Goal: Transaction & Acquisition: Purchase product/service

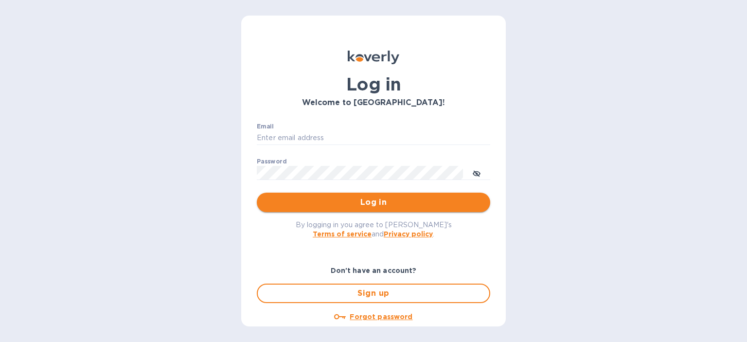
type input "[PERSON_NAME][EMAIL_ADDRESS][DOMAIN_NAME]"
click at [344, 204] on span "Log in" at bounding box center [374, 203] width 218 height 12
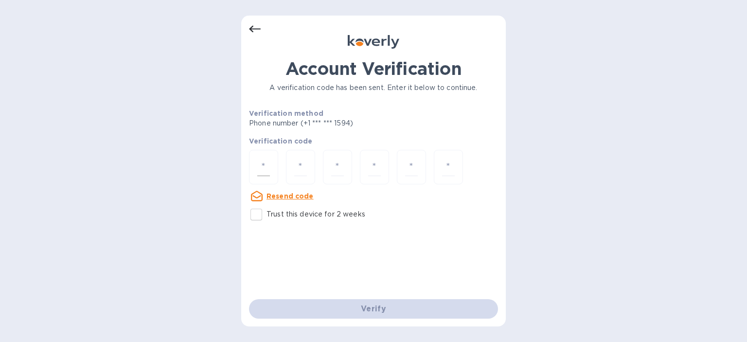
click at [266, 159] on input "number" at bounding box center [263, 167] width 13 height 18
type input "4"
type input "3"
type input "5"
type input "1"
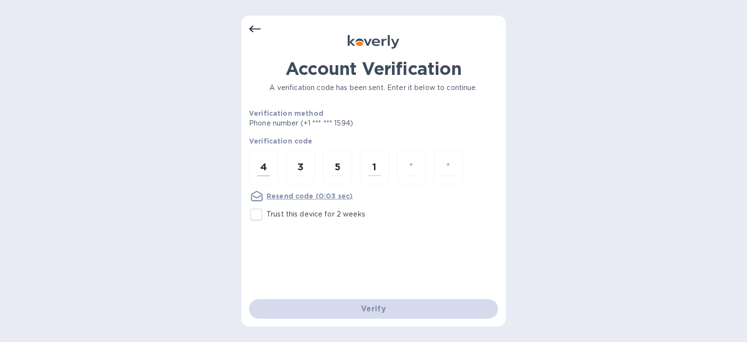
type input "6"
type input "3"
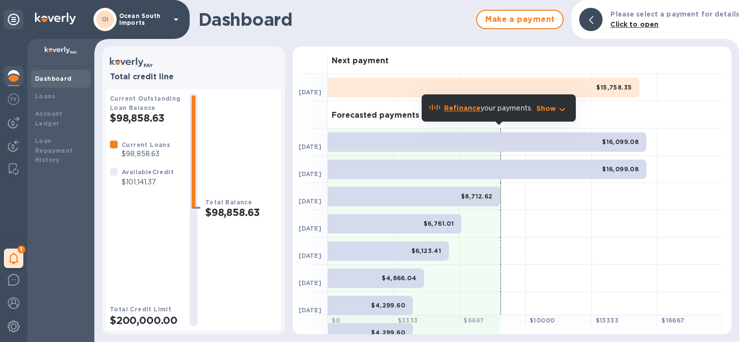
click at [15, 75] on img at bounding box center [14, 76] width 12 height 12
click at [18, 97] on img at bounding box center [14, 99] width 12 height 12
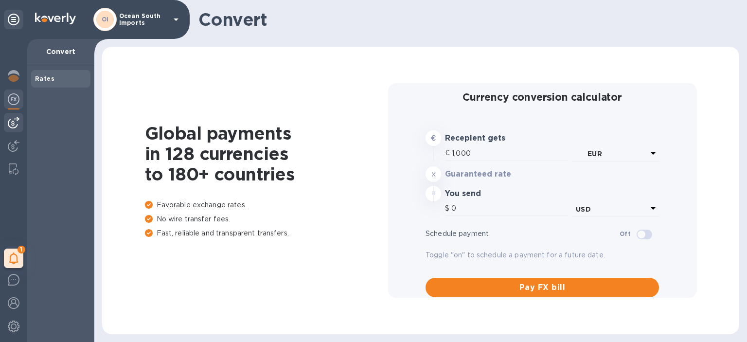
type input "1,179.6"
click at [17, 123] on img at bounding box center [14, 123] width 12 height 12
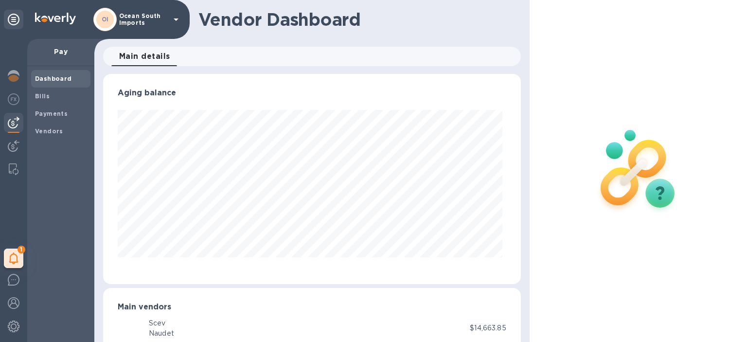
scroll to position [210, 414]
click at [45, 111] on b "Payments" at bounding box center [51, 113] width 33 height 7
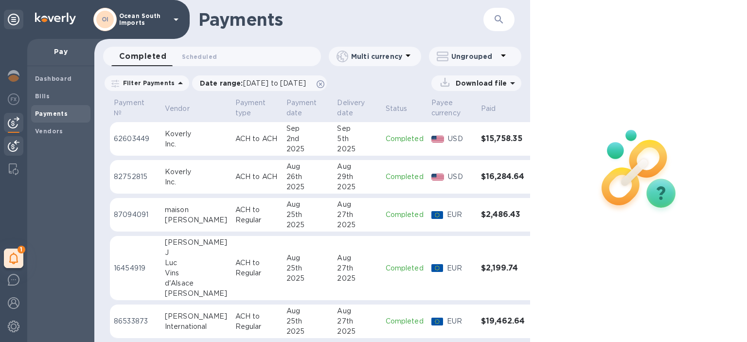
click at [13, 144] on img at bounding box center [14, 146] width 12 height 12
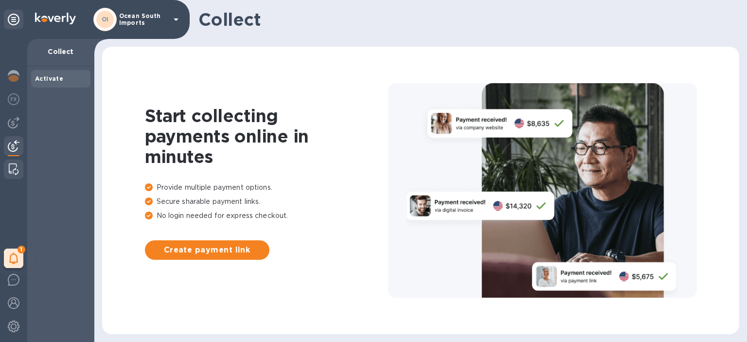
click at [16, 168] on img at bounding box center [14, 169] width 10 height 12
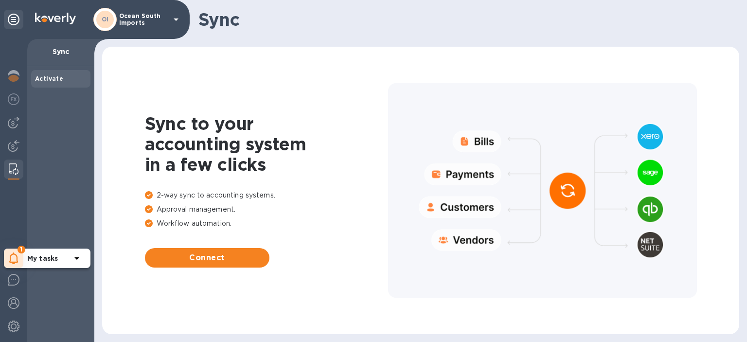
click at [17, 254] on icon at bounding box center [13, 259] width 9 height 12
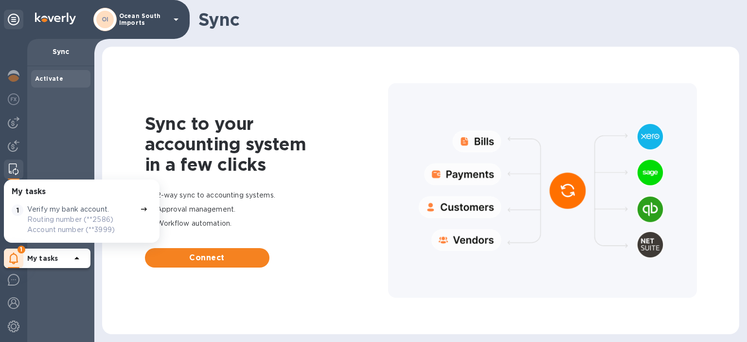
click at [17, 254] on icon at bounding box center [13, 259] width 9 height 12
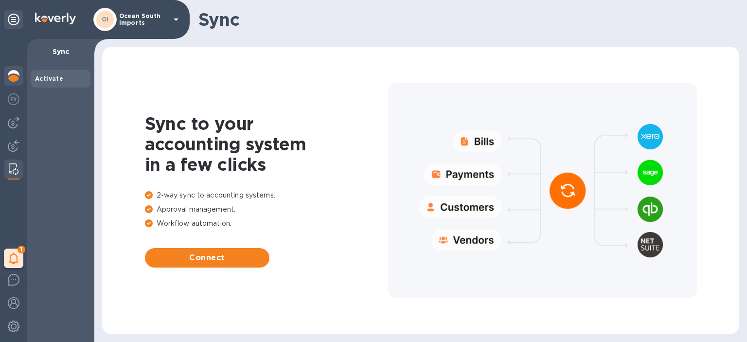
click at [12, 74] on img at bounding box center [14, 76] width 12 height 12
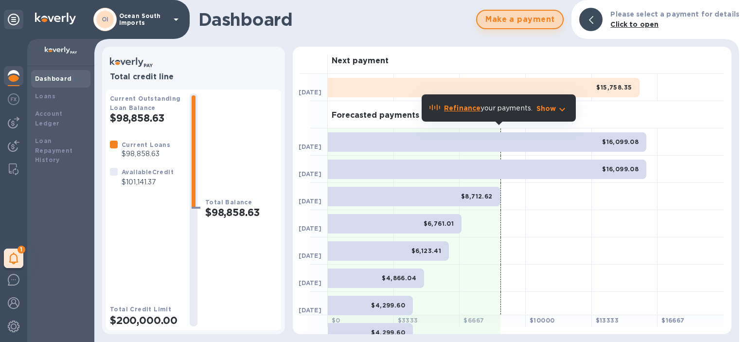
click at [541, 20] on span "Make a payment" at bounding box center [520, 20] width 70 height 12
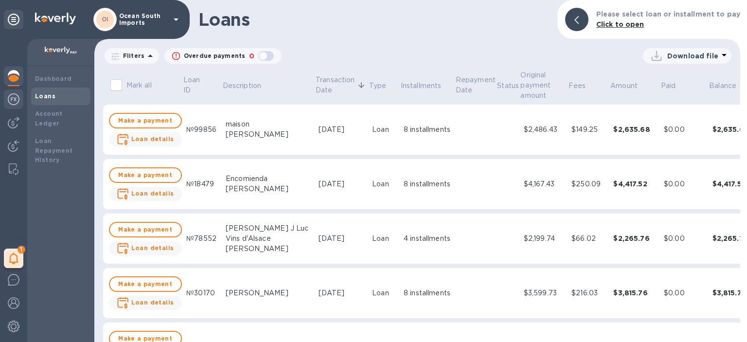
click at [15, 99] on img at bounding box center [14, 99] width 12 height 12
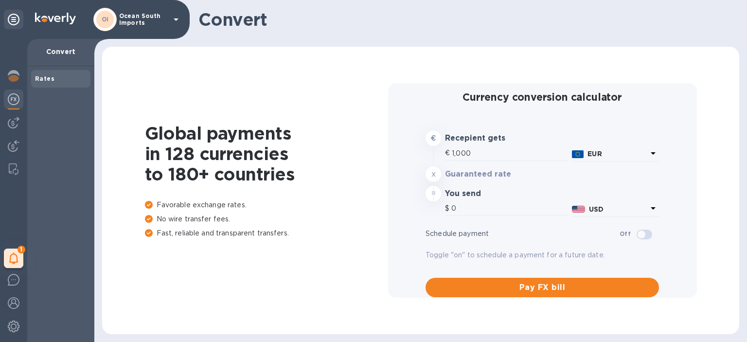
type input "1,179.6"
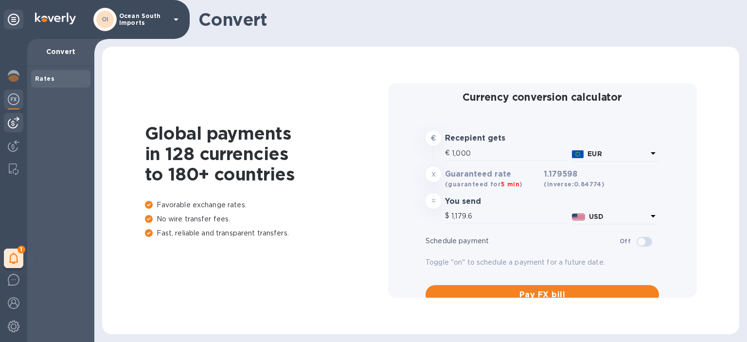
click at [12, 119] on img at bounding box center [14, 123] width 12 height 12
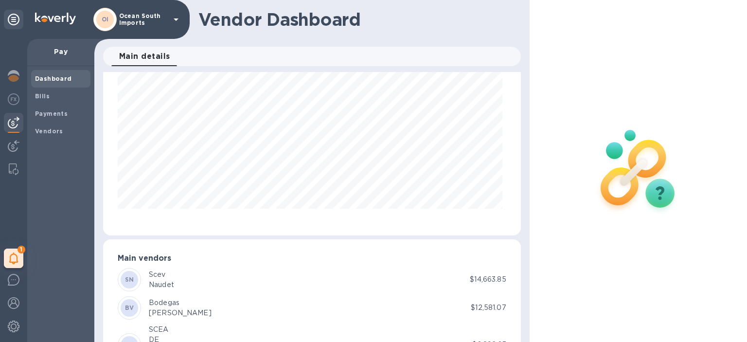
scroll to position [97, 0]
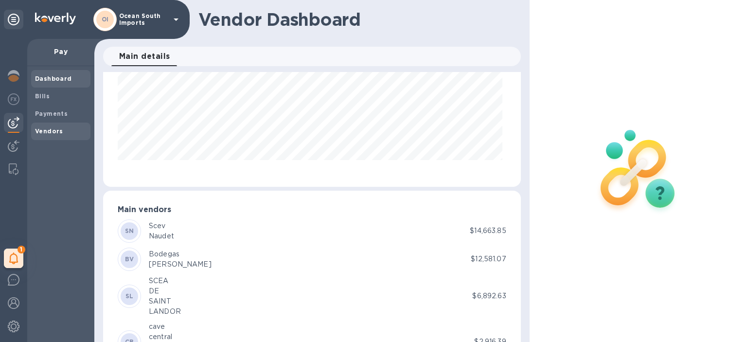
click at [50, 132] on b "Vendors" at bounding box center [49, 130] width 28 height 7
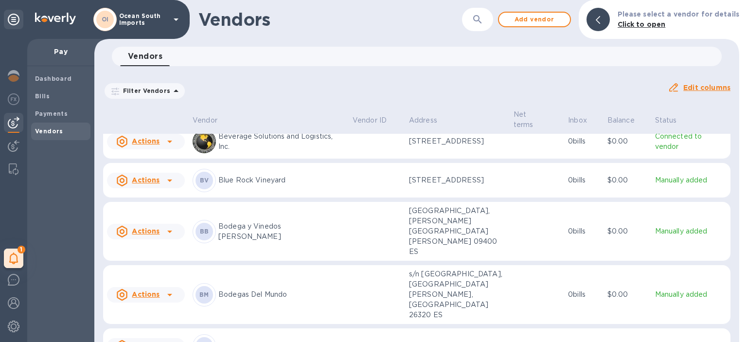
click at [271, 172] on div "BV Blue Rock Vineyard" at bounding box center [269, 180] width 152 height 23
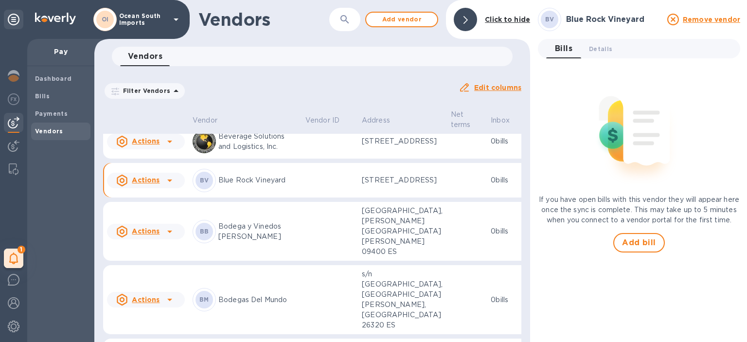
scroll to position [310, 0]
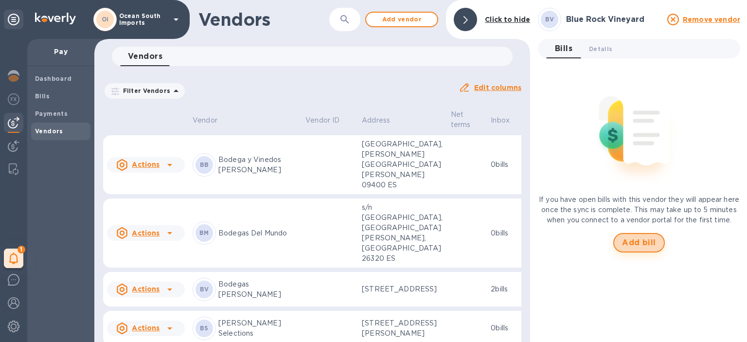
click at [632, 249] on span "Add bill" at bounding box center [639, 243] width 34 height 12
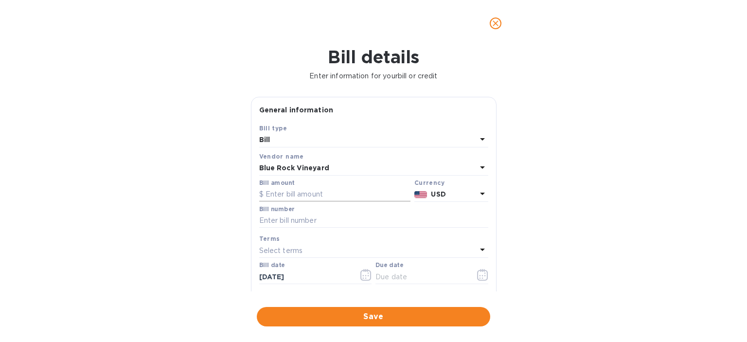
click at [292, 191] on input "text" at bounding box center [334, 194] width 151 height 15
type input "2,430"
click at [276, 222] on input "text" at bounding box center [373, 221] width 229 height 15
type input "Invoice 12879/PO 1561"
click at [443, 279] on input "text" at bounding box center [422, 277] width 92 height 15
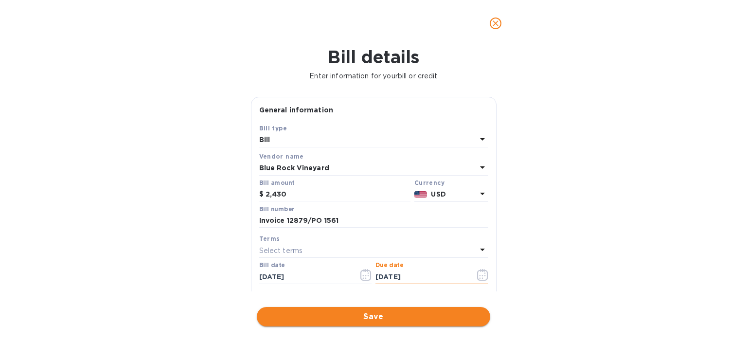
type input "[DATE]"
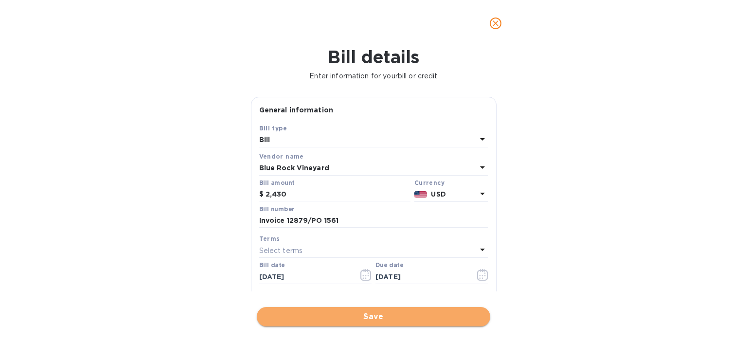
click at [364, 317] on span "Save" at bounding box center [374, 317] width 218 height 12
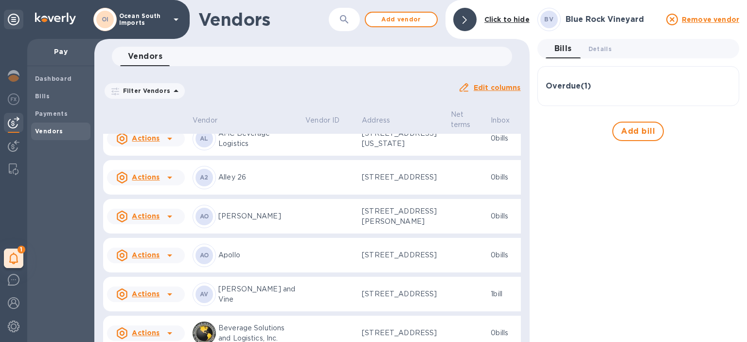
scroll to position [97, 0]
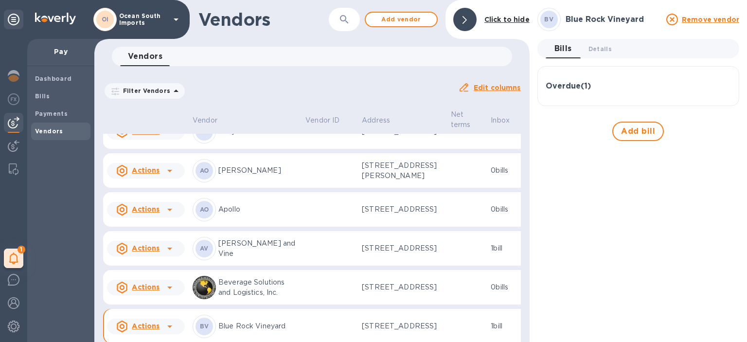
click at [592, 93] on div "Overdue ( 1 )" at bounding box center [638, 85] width 185 height 23
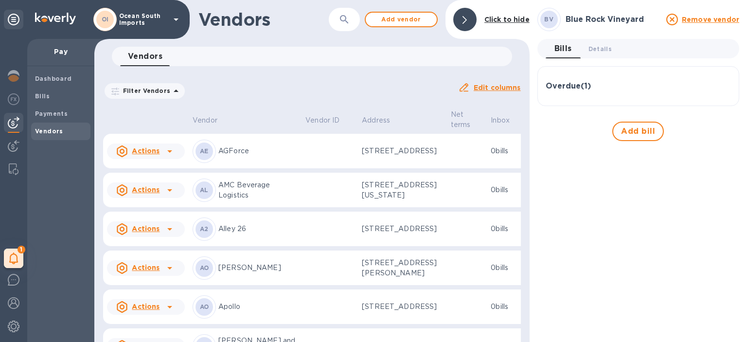
click at [582, 88] on h3 "Overdue ( 1 )" at bounding box center [568, 86] width 45 height 9
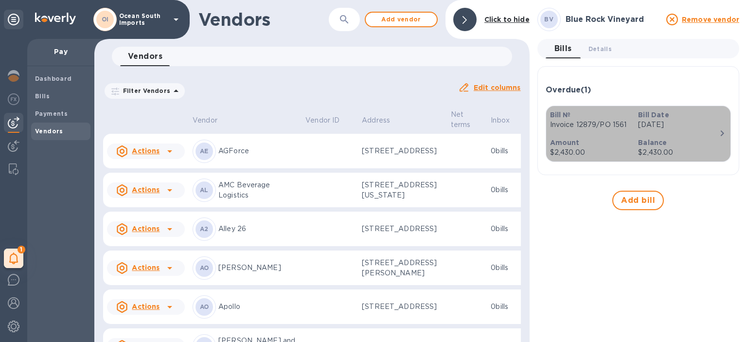
click at [618, 142] on p "Amount" at bounding box center [590, 143] width 81 height 10
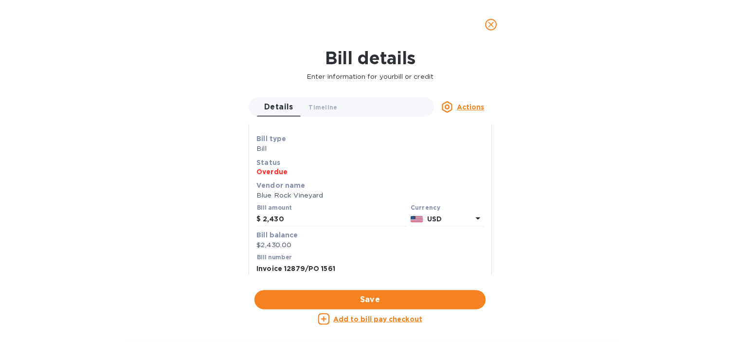
scroll to position [0, 0]
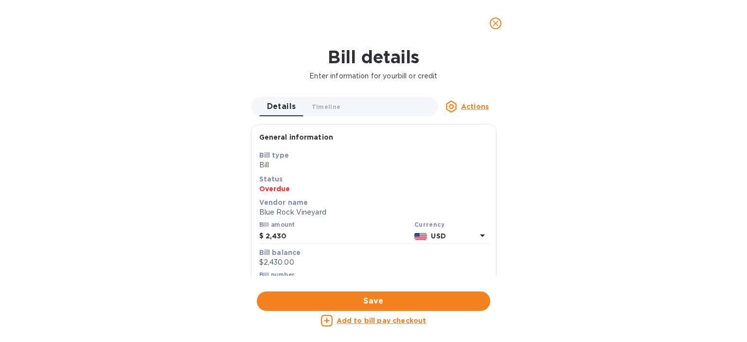
click at [371, 320] on u "Add to bill pay checkout" at bounding box center [382, 321] width 90 height 8
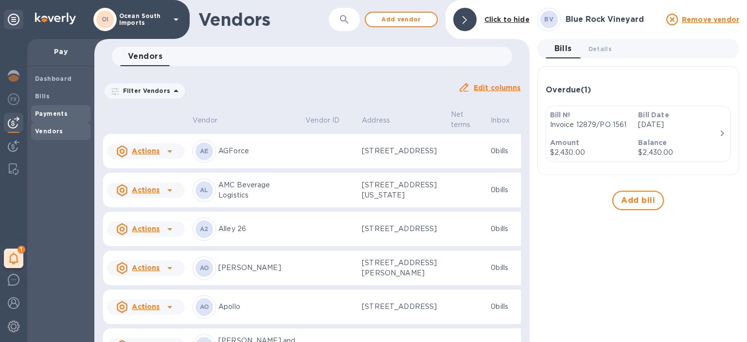
click at [48, 114] on b "Payments" at bounding box center [51, 113] width 33 height 7
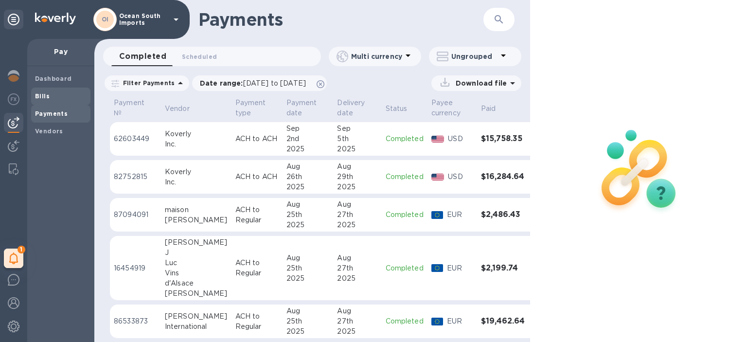
click at [47, 102] on div "Bills" at bounding box center [60, 97] width 59 height 18
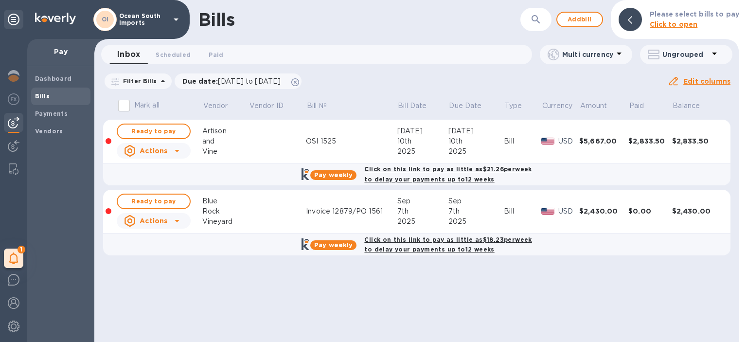
click at [173, 218] on icon at bounding box center [177, 221] width 12 height 12
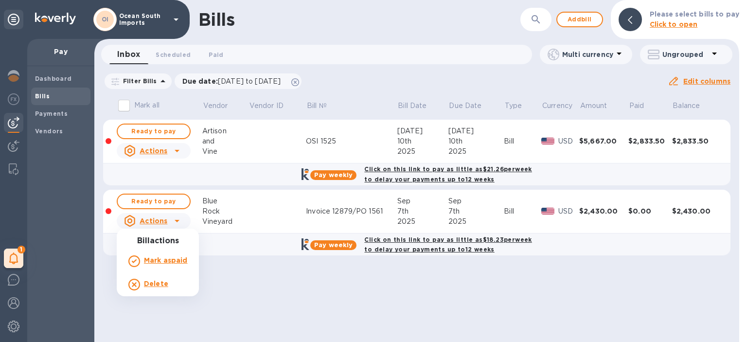
click at [259, 206] on div at bounding box center [373, 171] width 747 height 342
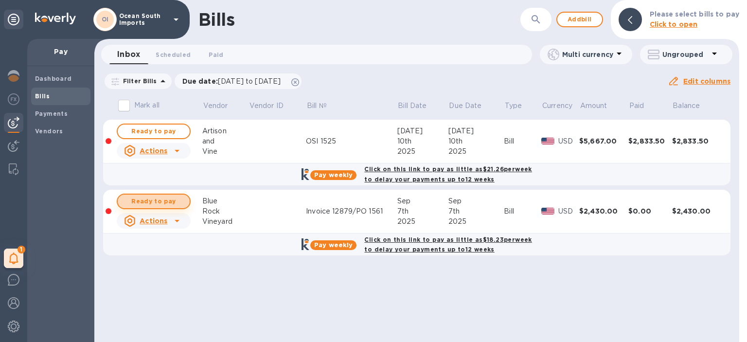
click at [142, 196] on span "Ready to pay" at bounding box center [154, 202] width 56 height 12
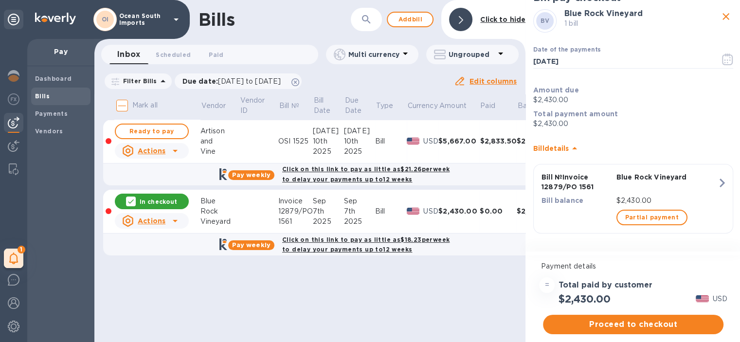
scroll to position [7, 0]
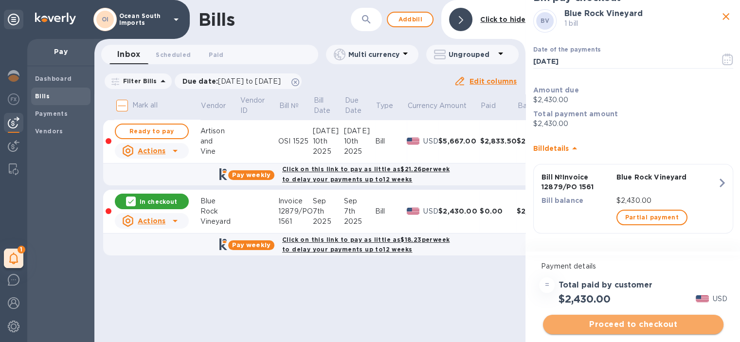
click at [636, 319] on span "Proceed to checkout" at bounding box center [633, 325] width 165 height 12
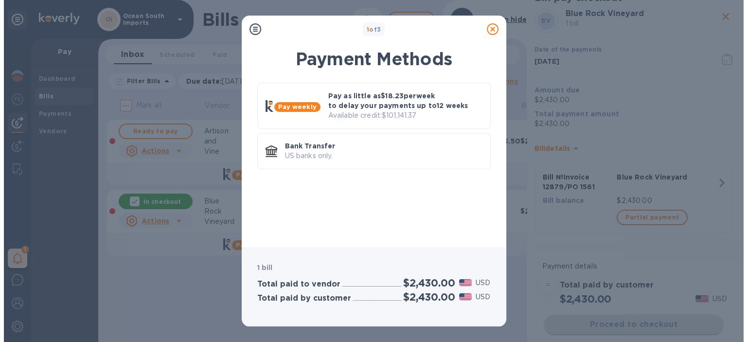
scroll to position [0, 0]
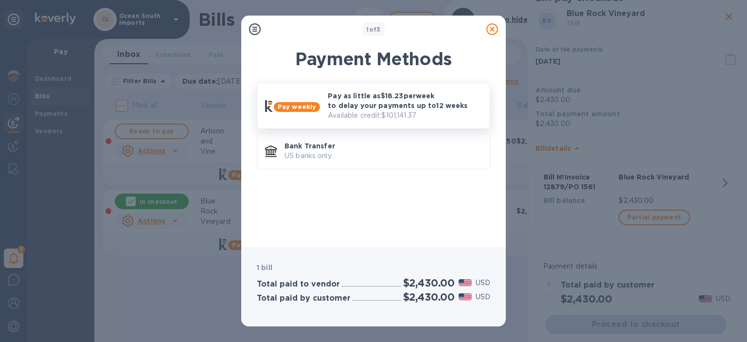
click at [381, 110] on p "Available credit: $101,141.37" at bounding box center [405, 115] width 154 height 10
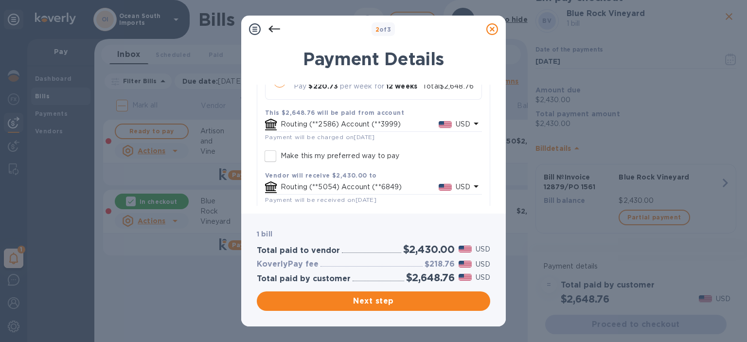
scroll to position [217, 0]
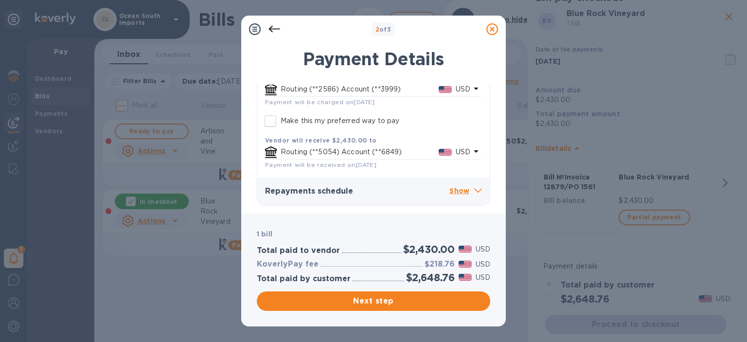
click at [454, 190] on p "Show" at bounding box center [466, 191] width 33 height 12
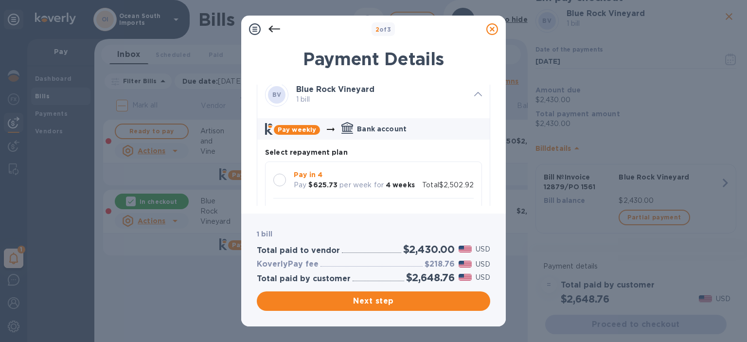
scroll to position [0, 0]
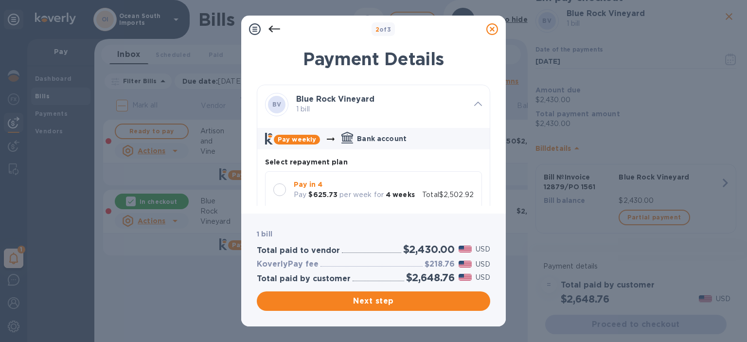
click at [314, 103] on b "Blue Rock Vineyard" at bounding box center [335, 98] width 78 height 9
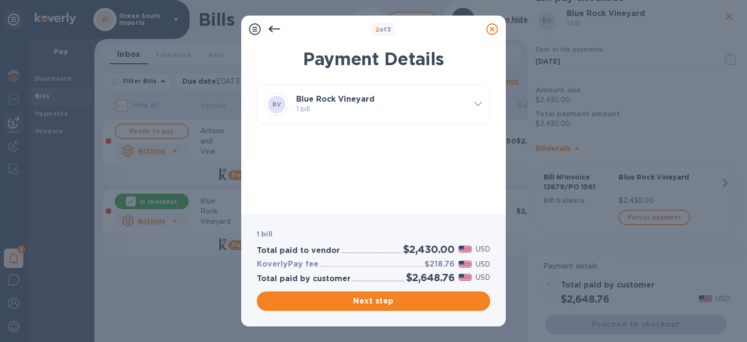
click at [294, 105] on div "Blue Rock Vineyard 1 bill" at bounding box center [381, 104] width 178 height 27
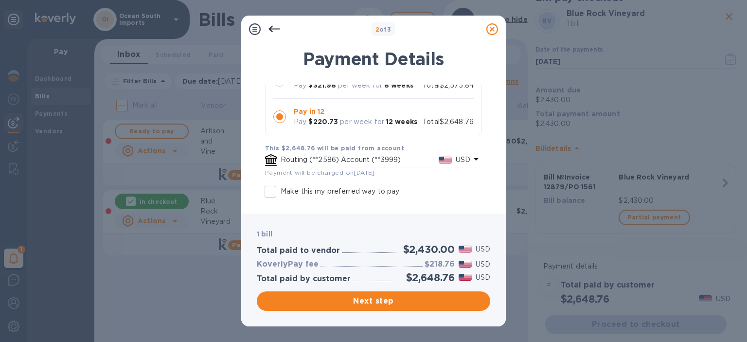
scroll to position [97, 0]
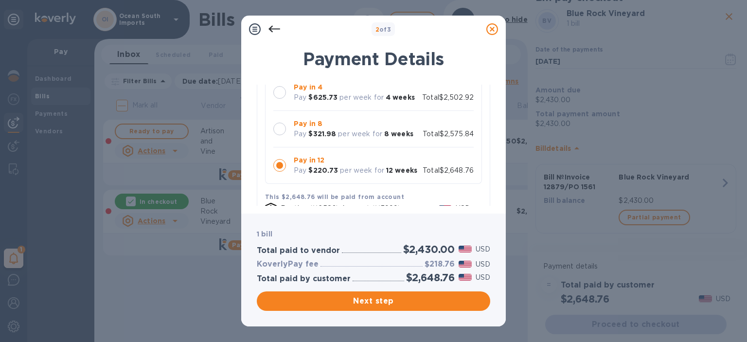
click at [276, 127] on div at bounding box center [279, 129] width 13 height 13
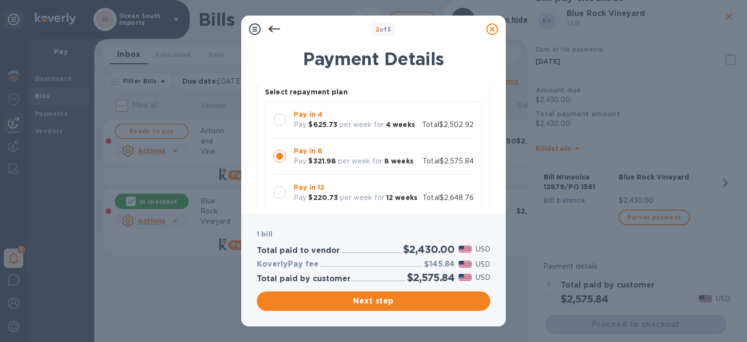
scroll to position [49, 0]
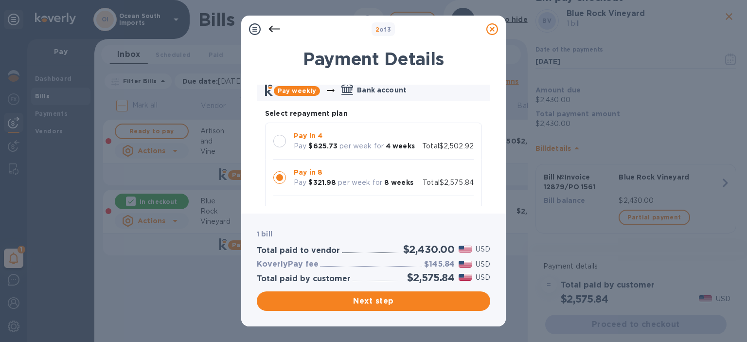
click at [279, 138] on div at bounding box center [279, 141] width 13 height 13
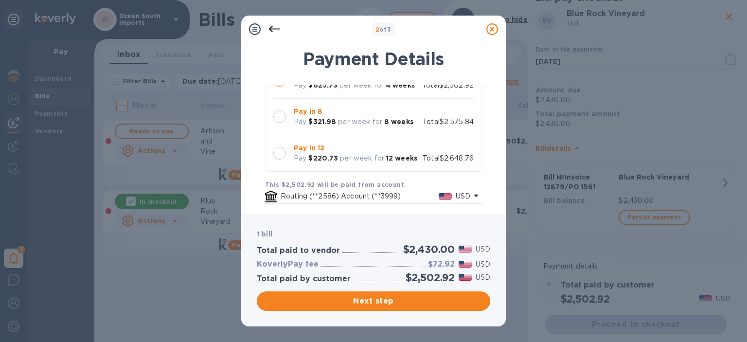
scroll to position [146, 0]
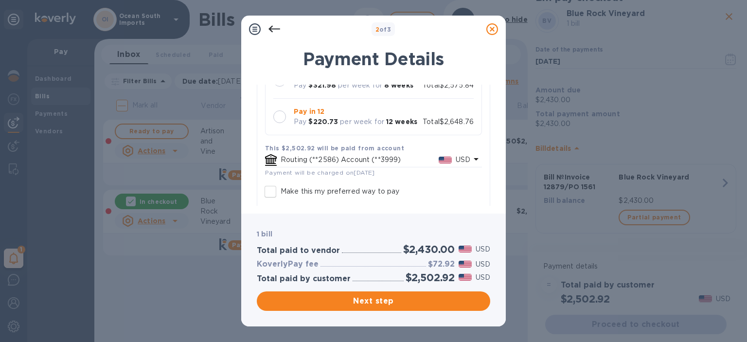
click at [421, 155] on p "Routing (**2586) Account (**3999)" at bounding box center [360, 160] width 158 height 10
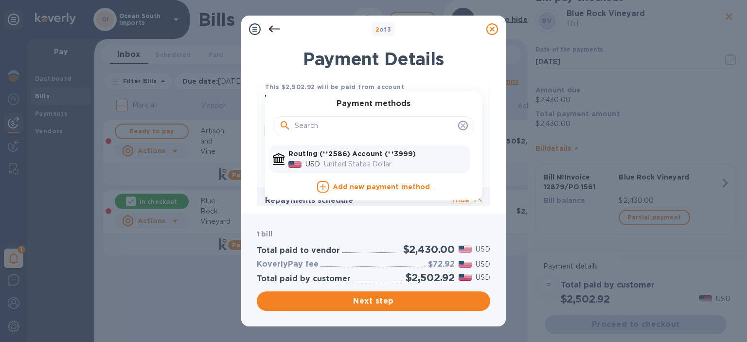
scroll to position [195, 0]
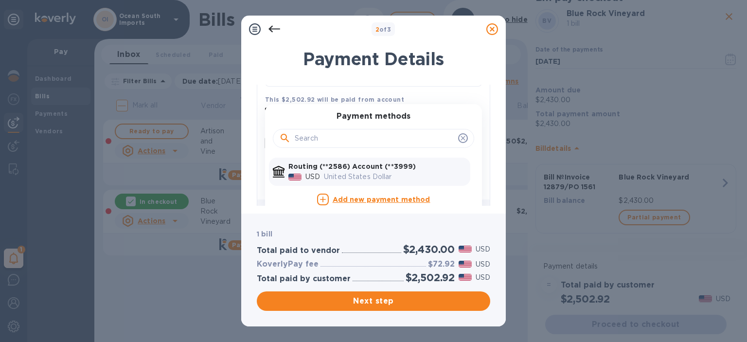
click at [463, 140] on icon at bounding box center [463, 138] width 8 height 8
click at [461, 136] on icon at bounding box center [463, 138] width 4 height 4
click at [492, 28] on icon at bounding box center [493, 29] width 12 height 12
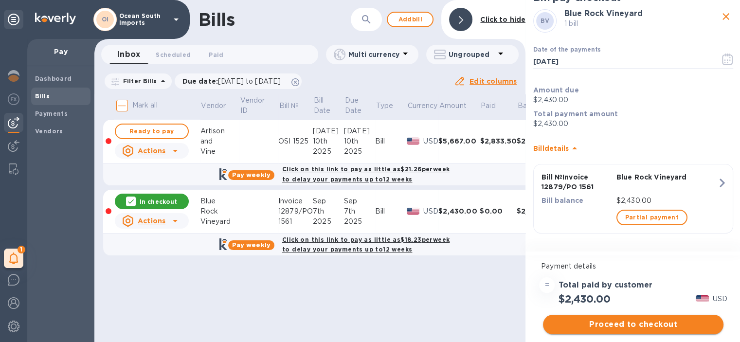
click at [632, 321] on span "Proceed to checkout" at bounding box center [633, 325] width 165 height 12
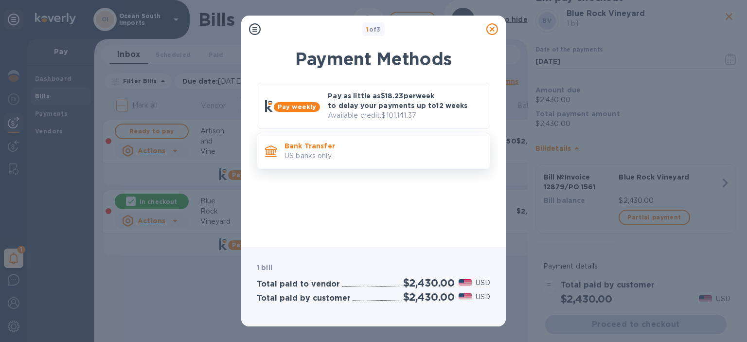
click at [352, 147] on p "Bank Transfer" at bounding box center [384, 146] width 198 height 10
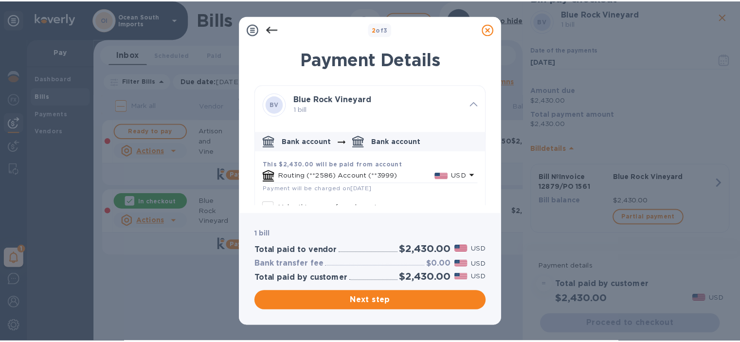
scroll to position [0, 0]
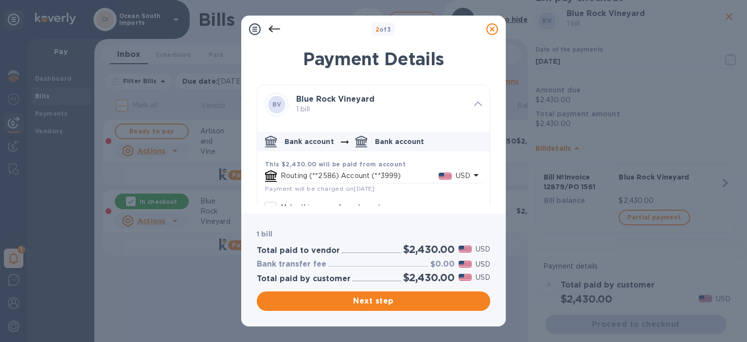
click at [493, 29] on icon at bounding box center [493, 29] width 12 height 12
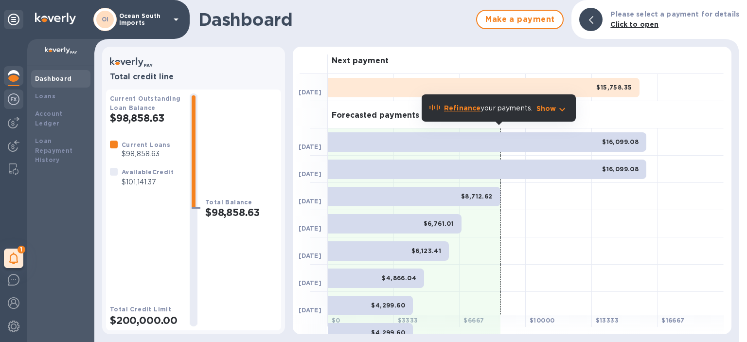
click at [16, 100] on img at bounding box center [14, 99] width 12 height 12
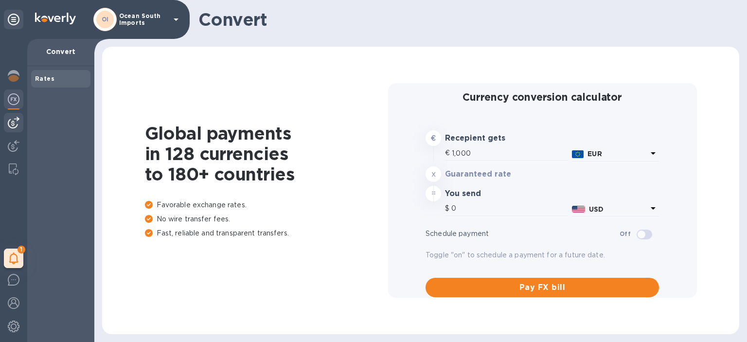
type input "1,179.3"
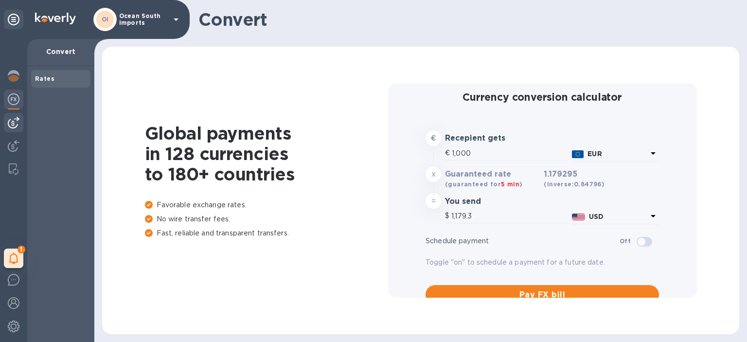
click at [18, 122] on img at bounding box center [14, 123] width 12 height 12
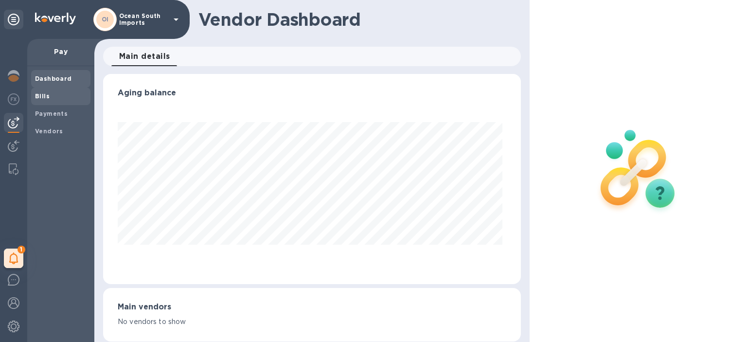
click at [51, 91] on span "Bills" at bounding box center [61, 96] width 52 height 10
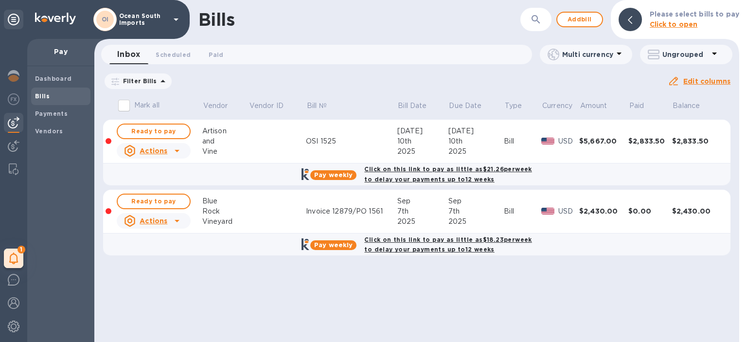
click at [213, 219] on div "Vineyard" at bounding box center [225, 222] width 46 height 10
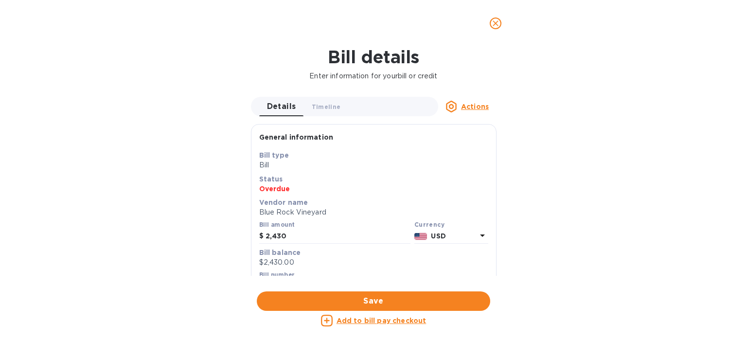
click at [469, 112] on div "Actions" at bounding box center [467, 107] width 58 height 12
click at [469, 105] on div at bounding box center [373, 171] width 747 height 342
click at [469, 104] on u "Actions" at bounding box center [475, 107] width 28 height 8
click at [461, 68] on div at bounding box center [373, 171] width 747 height 342
drag, startPoint x: 498, startPoint y: 21, endPoint x: 492, endPoint y: 22, distance: 5.9
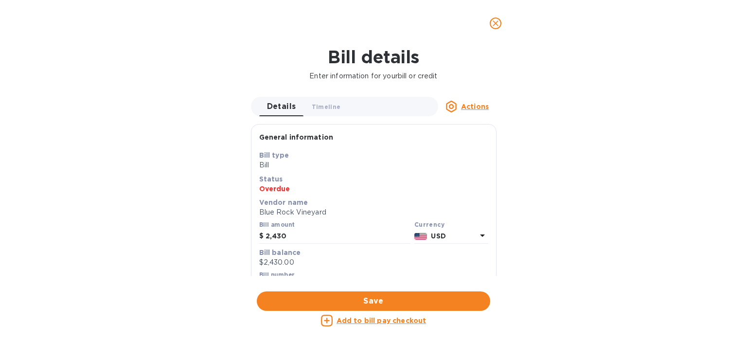
click at [498, 21] on icon "close" at bounding box center [496, 23] width 10 height 10
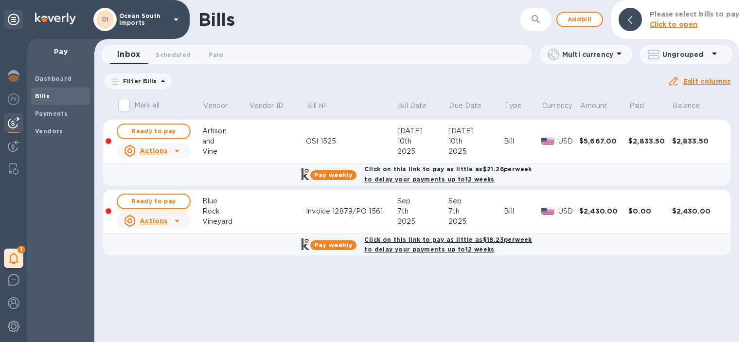
click at [163, 201] on span "Ready to pay" at bounding box center [154, 202] width 56 height 12
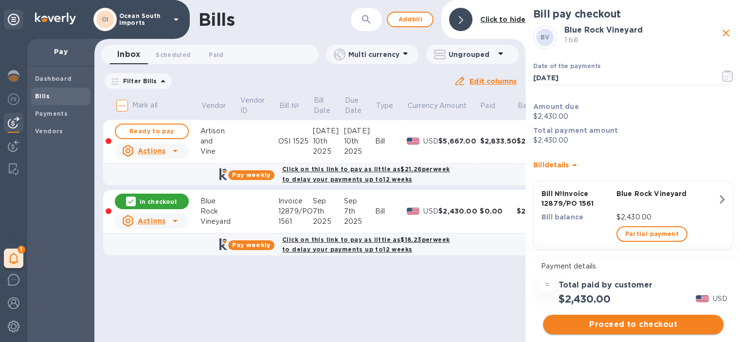
click at [628, 325] on span "Proceed to checkout" at bounding box center [633, 325] width 165 height 12
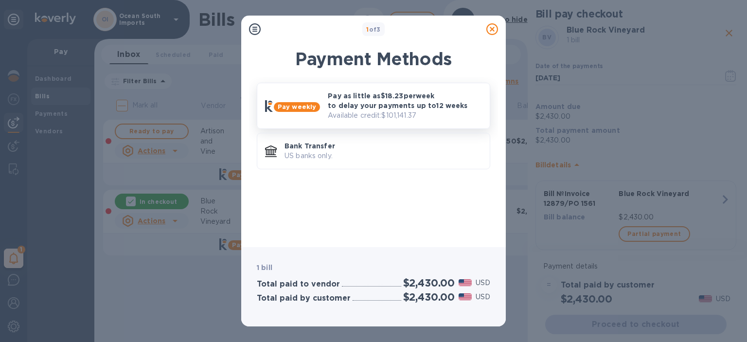
click at [387, 96] on p "Pay as little as $18.23 per week to delay your payments up to 12 weeks" at bounding box center [405, 100] width 154 height 19
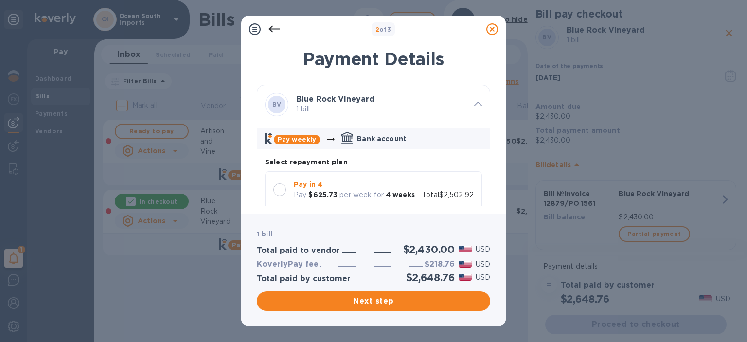
scroll to position [49, 0]
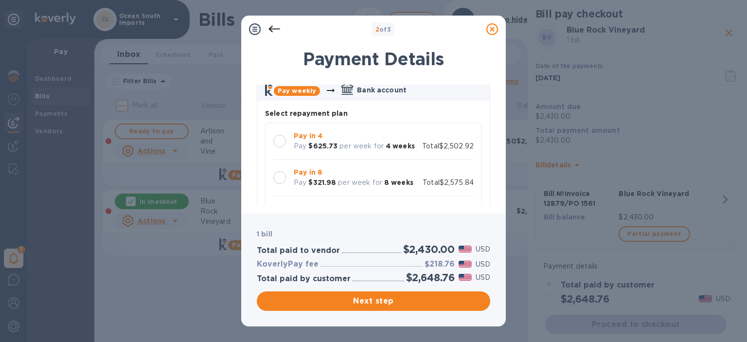
click at [278, 139] on div at bounding box center [279, 141] width 13 height 13
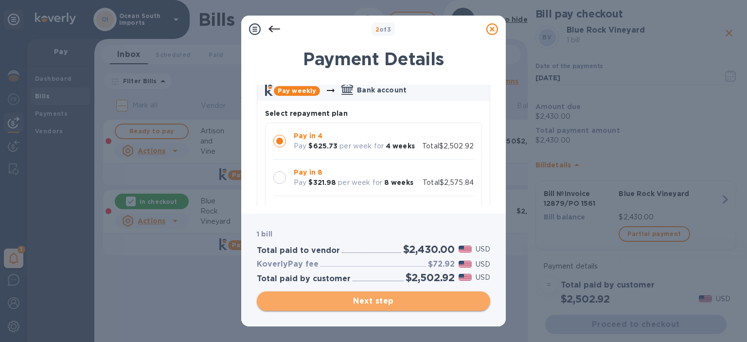
click at [378, 303] on span "Next step" at bounding box center [374, 301] width 218 height 12
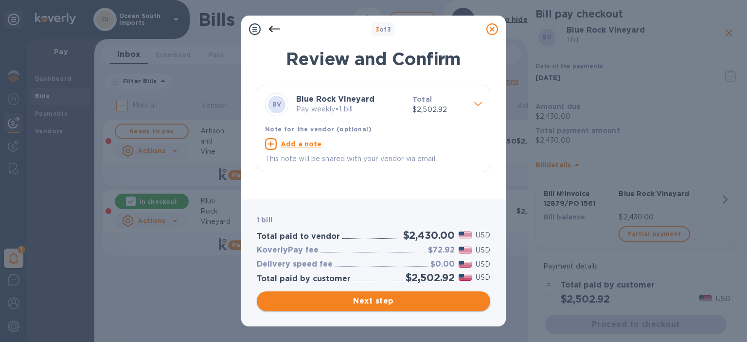
click at [378, 303] on span "Next step" at bounding box center [374, 301] width 218 height 12
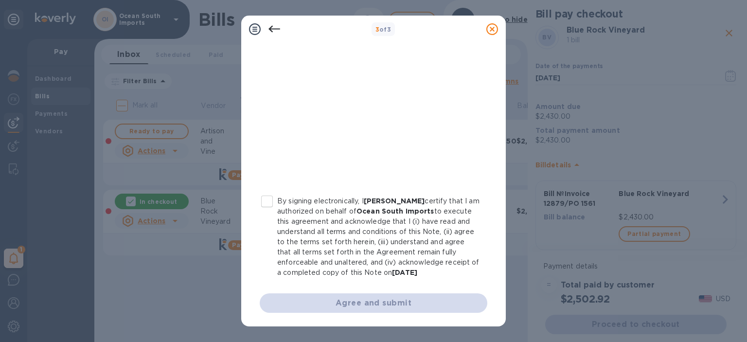
scroll to position [212, 0]
click at [267, 191] on input "By signing electronically, I Stephen Sommerville certify that I am authorized o…" at bounding box center [267, 201] width 20 height 20
checkbox input "true"
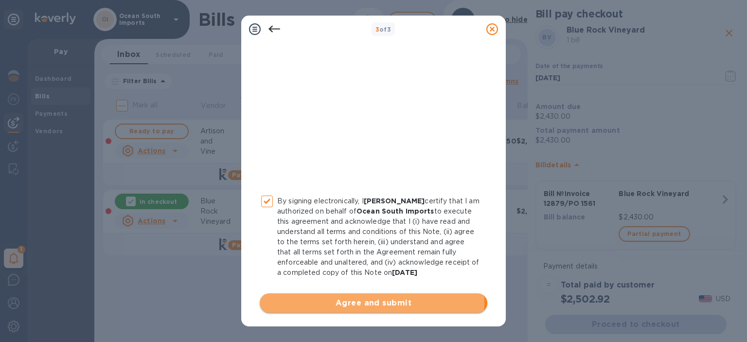
click at [369, 304] on span "Agree and submit" at bounding box center [374, 303] width 212 height 12
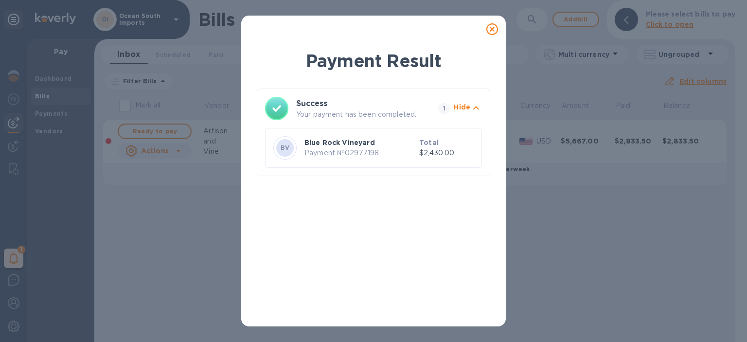
click at [490, 28] on icon at bounding box center [493, 29] width 12 height 12
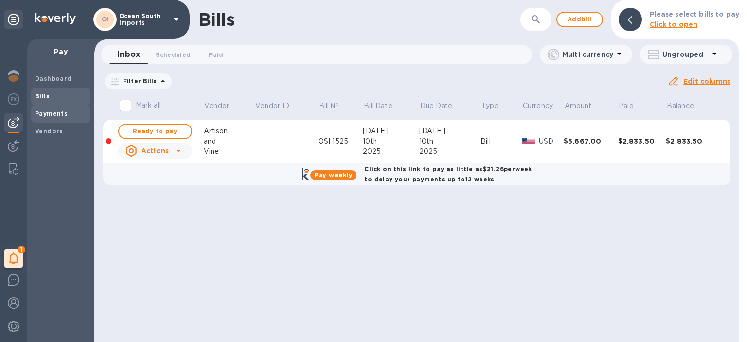
click at [55, 108] on div "Payments" at bounding box center [60, 114] width 59 height 18
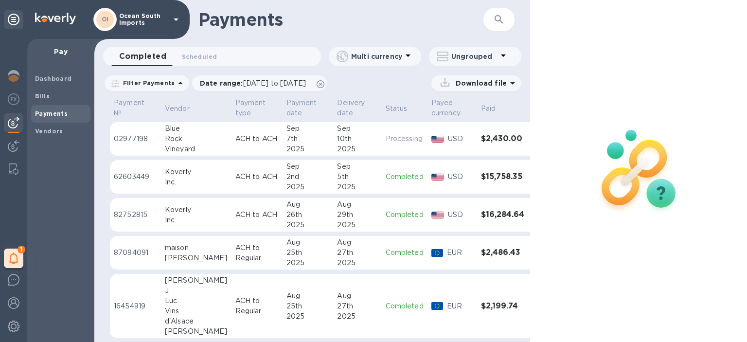
click at [194, 139] on div "Rock" at bounding box center [196, 139] width 63 height 10
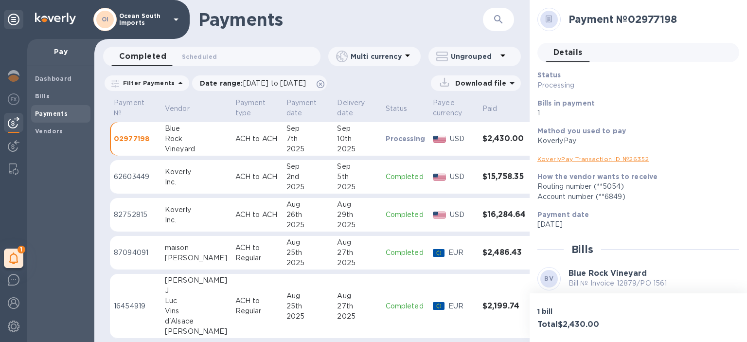
click at [582, 161] on link "KoverlyPay Transaction ID № 26352" at bounding box center [594, 158] width 112 height 7
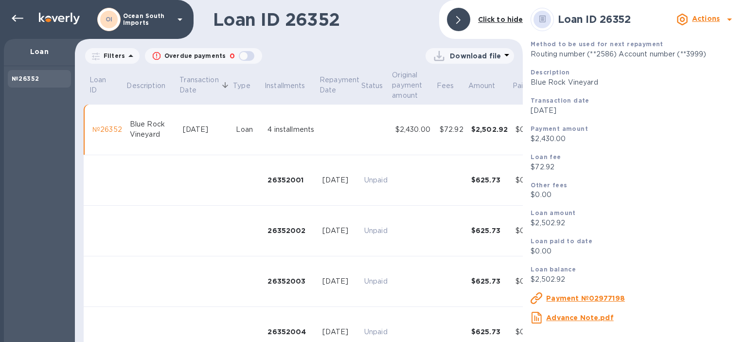
click at [590, 302] on u "Payment №02977198" at bounding box center [585, 298] width 79 height 8
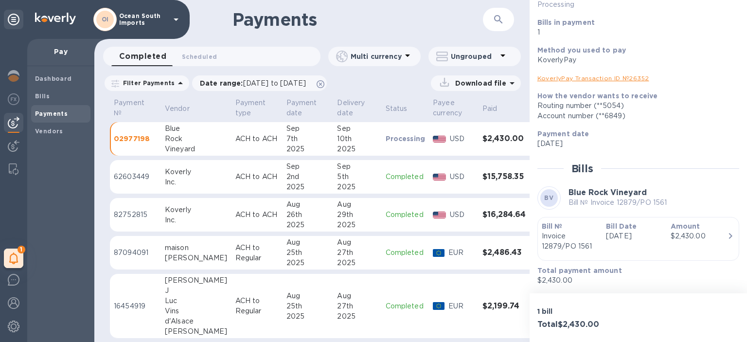
scroll to position [32, 0]
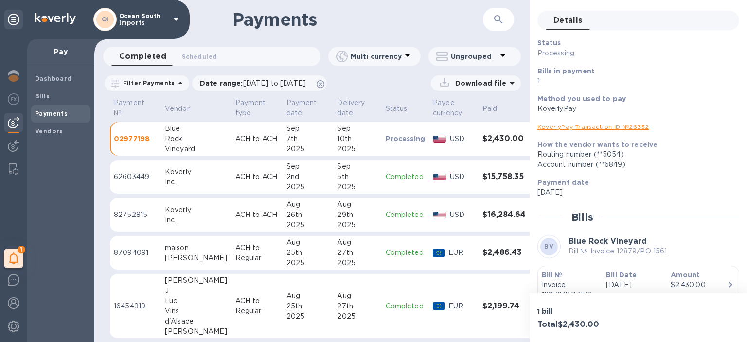
click at [582, 128] on link "KoverlyPay Transaction ID № 26352" at bounding box center [594, 126] width 112 height 7
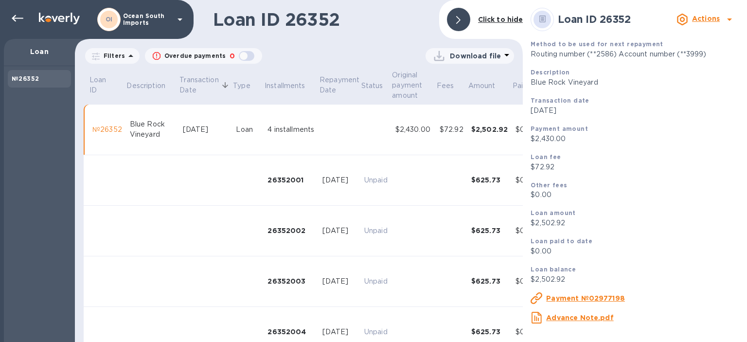
click at [710, 18] on b "Actions" at bounding box center [706, 19] width 28 height 8
click at [656, 181] on div at bounding box center [373, 171] width 747 height 342
click at [575, 319] on u "Advance Note.pdf" at bounding box center [579, 318] width 67 height 8
click at [100, 126] on div "№26352" at bounding box center [107, 130] width 30 height 10
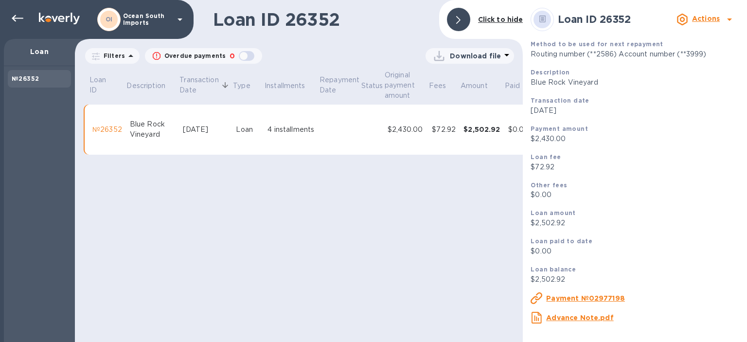
click at [100, 126] on div "№26352" at bounding box center [107, 130] width 30 height 10
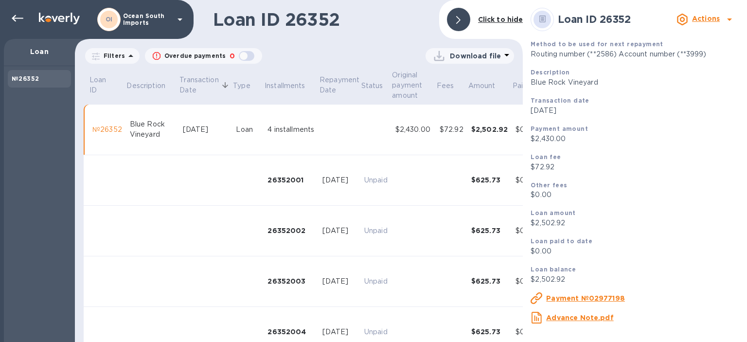
click at [473, 53] on p "Download file" at bounding box center [475, 56] width 51 height 10
click at [456, 107] on li "PDF file" at bounding box center [470, 106] width 66 height 27
click at [193, 186] on td at bounding box center [206, 180] width 54 height 51
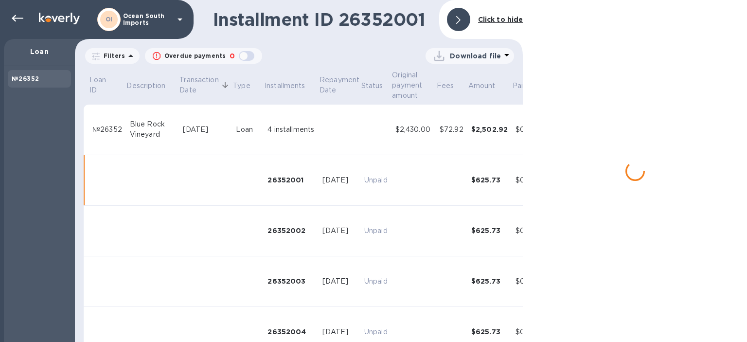
scroll to position [30, 0]
